Goal: Task Accomplishment & Management: Use online tool/utility

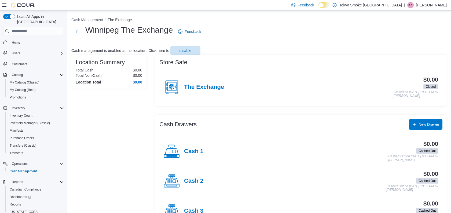
click at [3, 197] on div "Reports Canadian Compliance Dashboards Reports [US_STATE] CCRS" at bounding box center [33, 197] width 61 height 38
click at [11, 203] on span "Reports" at bounding box center [15, 205] width 11 height 4
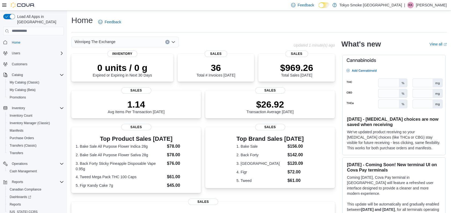
click at [426, 6] on p "[PERSON_NAME]" at bounding box center [430, 5] width 31 height 6
click at [14, 203] on span "Reports" at bounding box center [15, 205] width 11 height 4
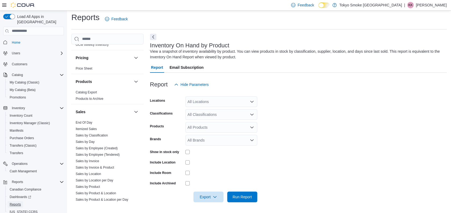
scroll to position [288, 0]
click at [92, 153] on link "Sales by Employee (Tendered)" at bounding box center [98, 155] width 44 height 4
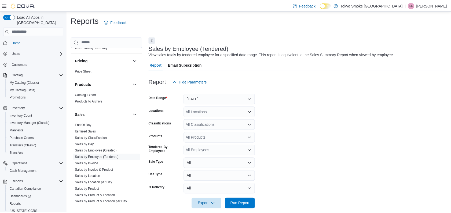
scroll to position [7, 0]
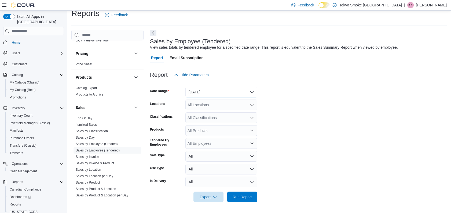
click at [242, 92] on button "Yesterday" at bounding box center [221, 92] width 72 height 11
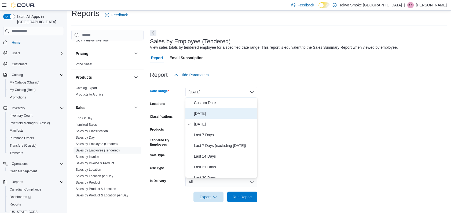
click at [209, 110] on span "Today" at bounding box center [224, 113] width 61 height 6
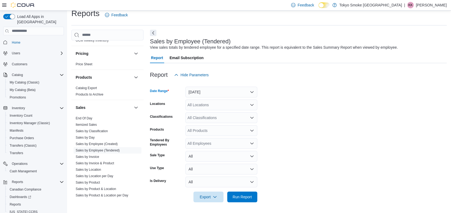
click at [216, 98] on form "Date Range Today Locations All Locations Classifications All Classifications Pr…" at bounding box center [298, 141] width 296 height 122
click at [213, 104] on div "All Locations" at bounding box center [221, 105] width 72 height 11
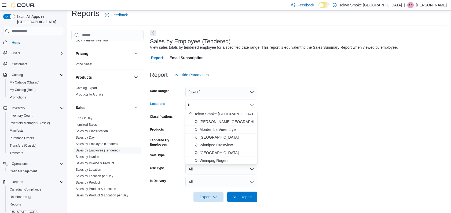
type input "**"
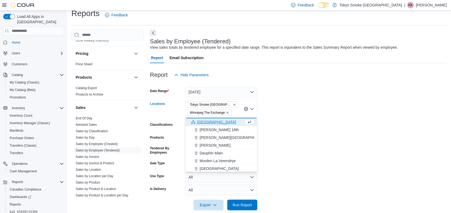
click at [221, 105] on span "Tokyo Smoke Canada" at bounding box center [213, 104] width 46 height 5
click at [225, 103] on span "Tokyo Smoke Canada" at bounding box center [212, 105] width 51 height 6
click at [221, 104] on span "Tokyo Smoke Canada" at bounding box center [213, 104] width 46 height 5
click at [222, 103] on span "Tokyo Smoke Canada" at bounding box center [213, 104] width 46 height 5
click at [233, 105] on icon "Remove Tokyo Smoke Canada from selection in this group" at bounding box center [234, 105] width 2 height 2
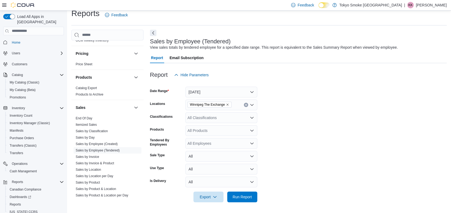
click at [249, 203] on div at bounding box center [298, 206] width 296 height 6
click at [248, 199] on span "Run Report" at bounding box center [241, 196] width 19 height 5
